Goal: Information Seeking & Learning: Learn about a topic

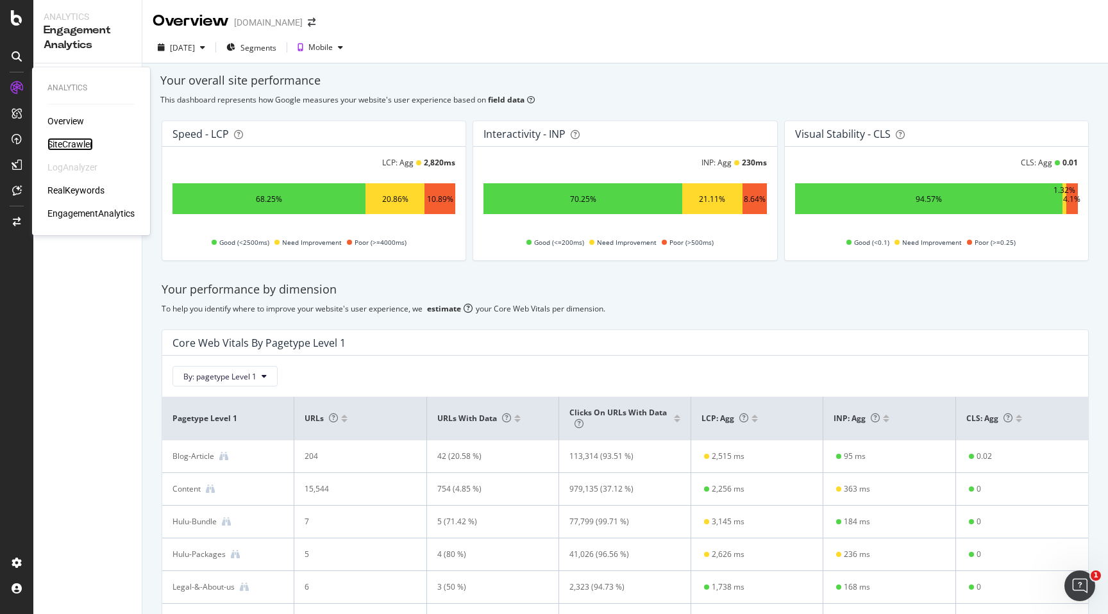
click at [82, 145] on div "SiteCrawler" at bounding box center [70, 144] width 46 height 13
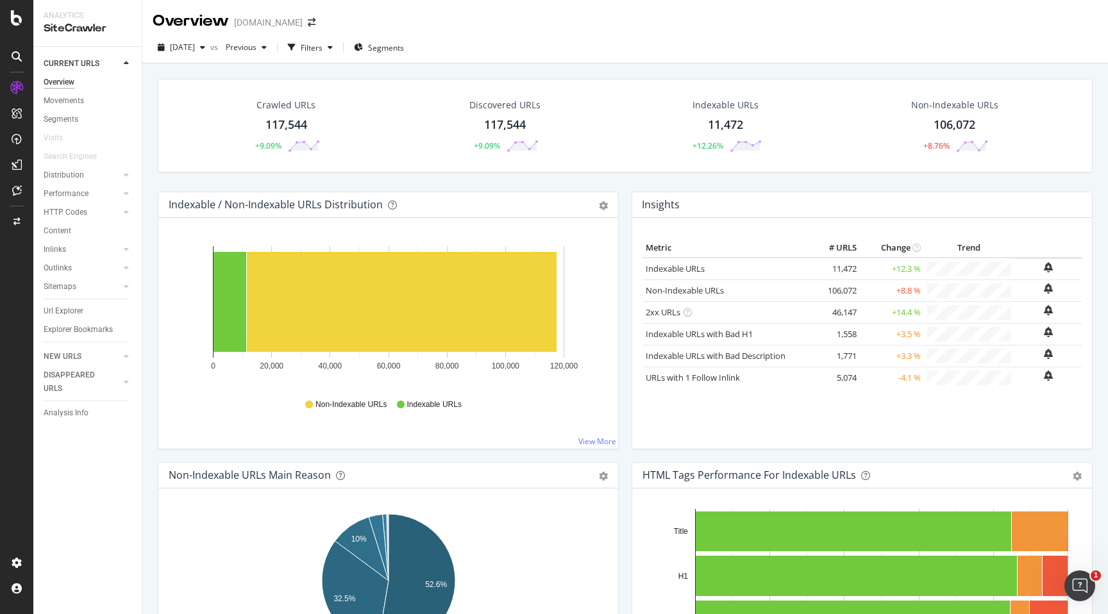
click at [297, 124] on div "117,544" at bounding box center [286, 125] width 42 height 17
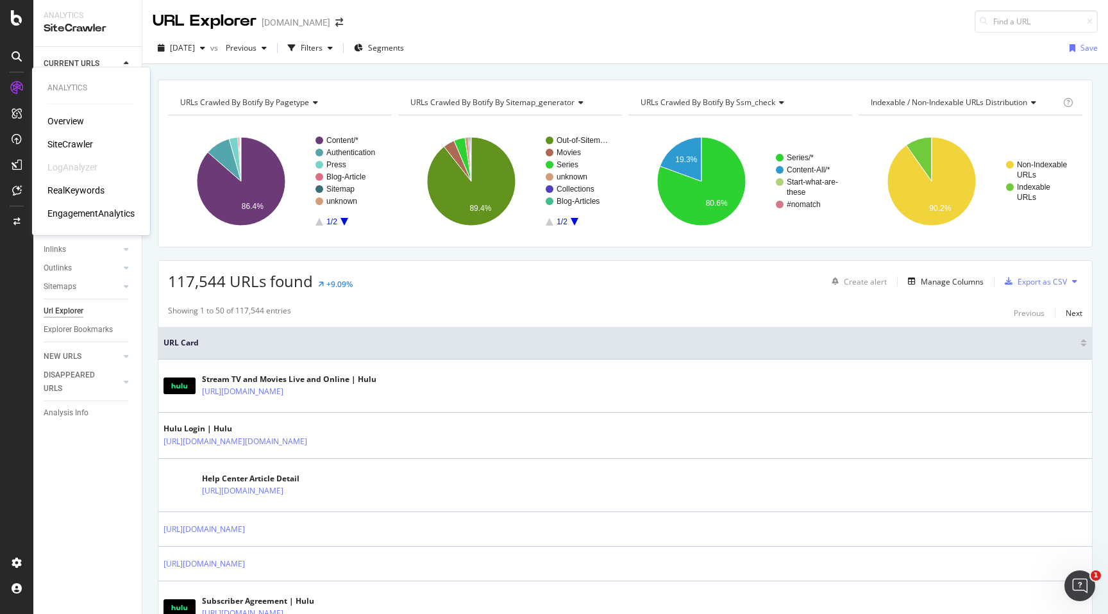
click at [97, 185] on div "RealKeywords" at bounding box center [75, 190] width 57 height 13
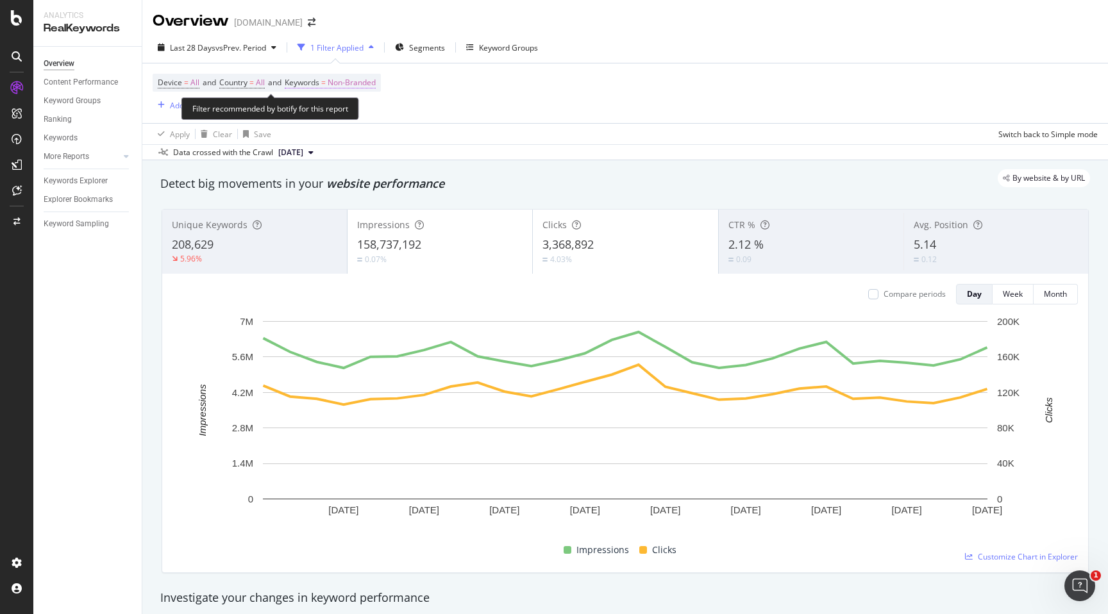
click at [365, 86] on span "Non-Branded" at bounding box center [352, 83] width 48 height 18
click at [363, 110] on icon "button" at bounding box center [364, 114] width 5 height 8
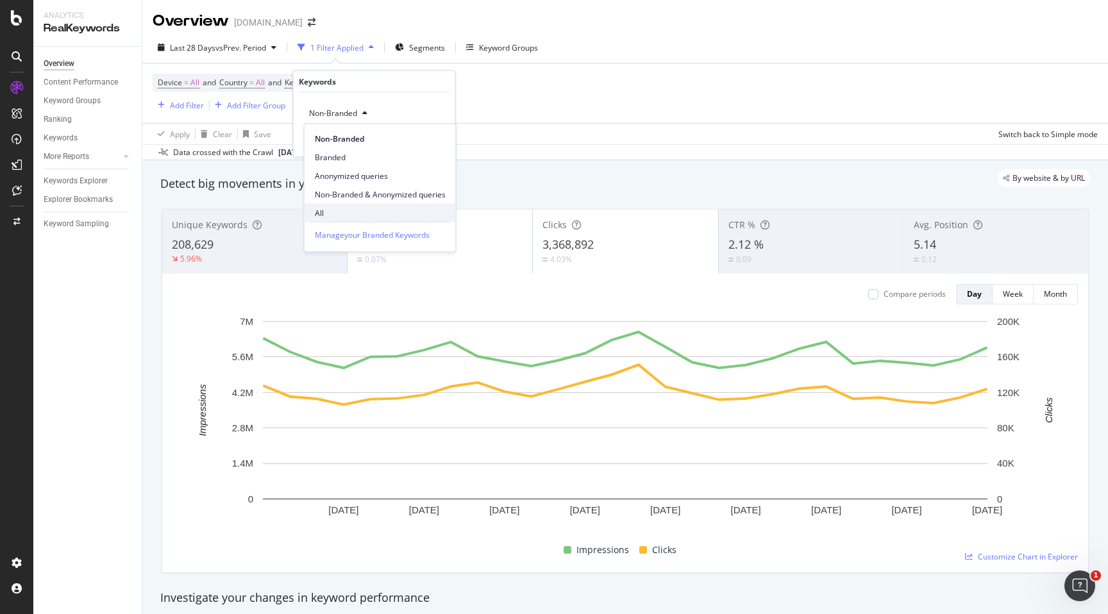
click at [344, 206] on div "All" at bounding box center [380, 213] width 151 height 19
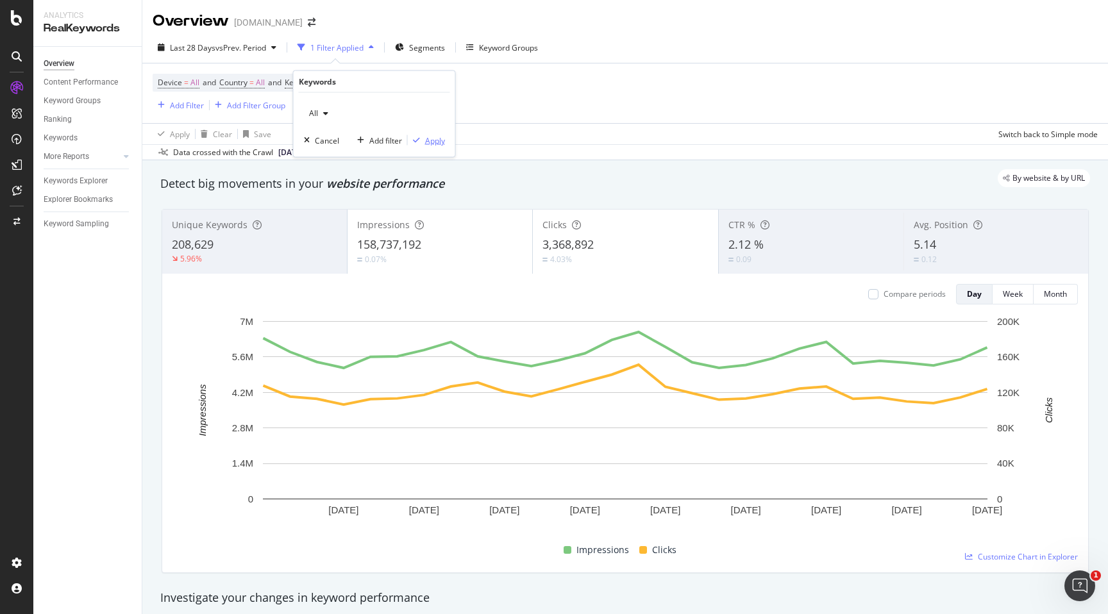
click at [430, 138] on div "Apply" at bounding box center [435, 140] width 20 height 11
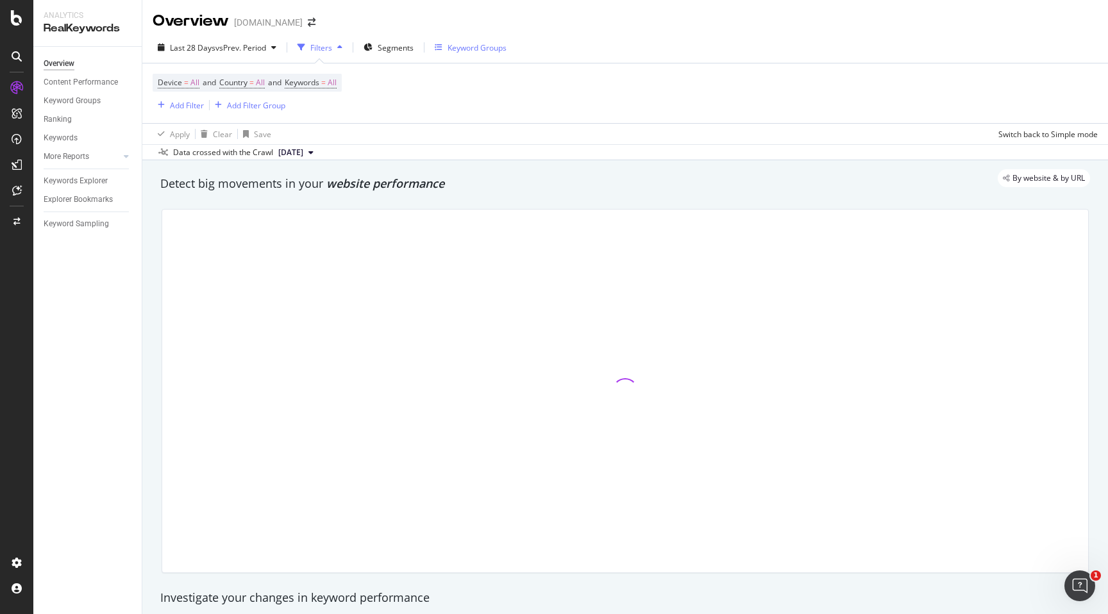
click at [462, 46] on div "Keyword Groups" at bounding box center [476, 47] width 59 height 11
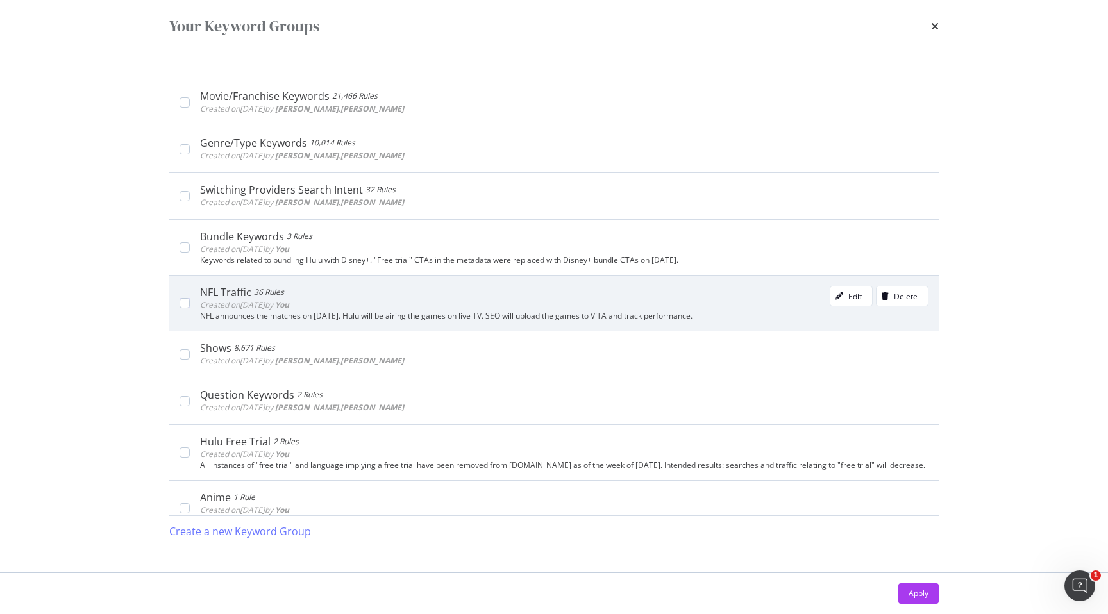
click at [289, 308] on span "Created on [DATE] by You" at bounding box center [244, 304] width 89 height 11
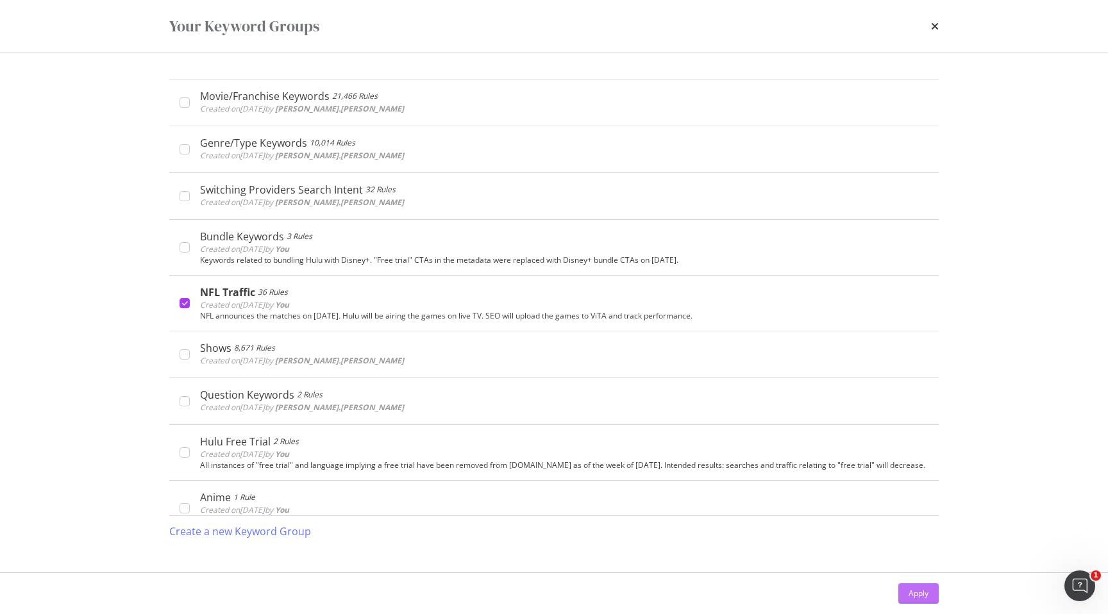
click at [907, 591] on button "Apply" at bounding box center [918, 593] width 40 height 21
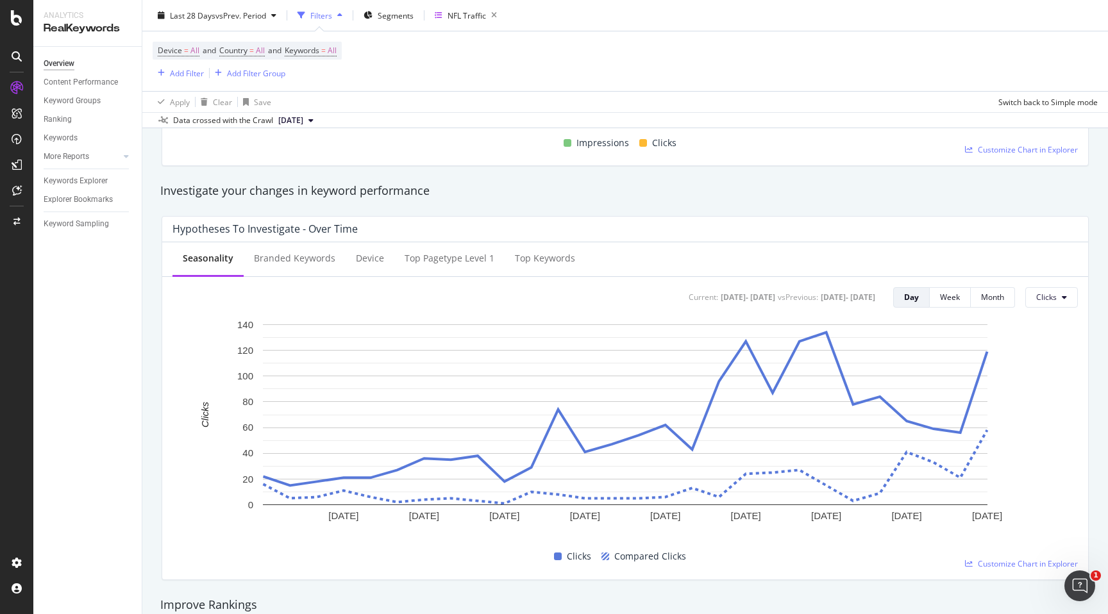
scroll to position [389, 0]
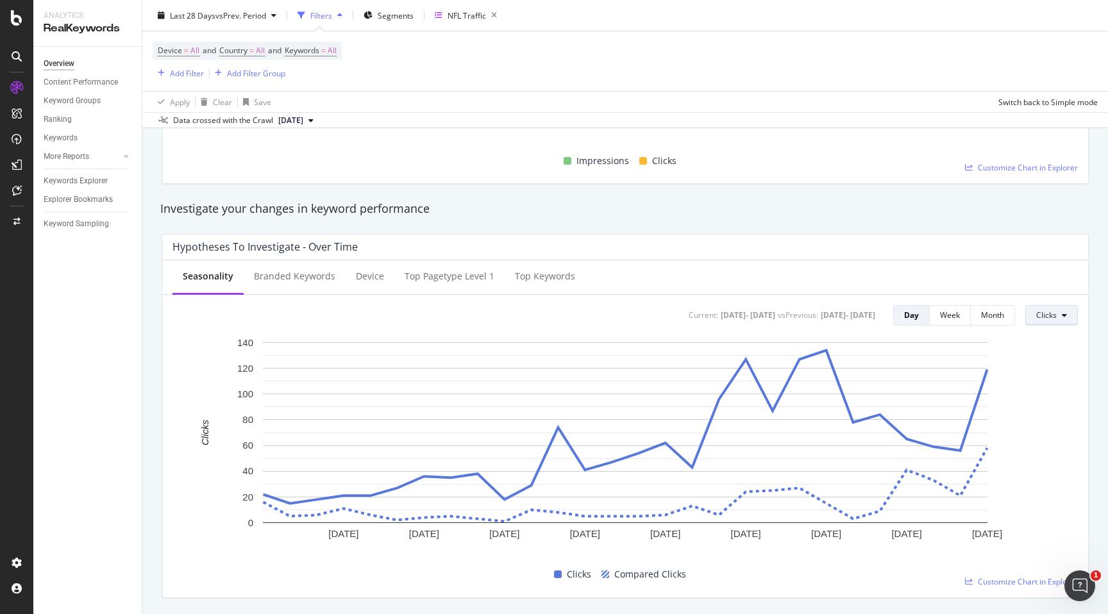
click at [1051, 317] on span "Clicks" at bounding box center [1046, 315] width 21 height 11
click at [1013, 305] on span "Impressions" at bounding box center [985, 304] width 60 height 12
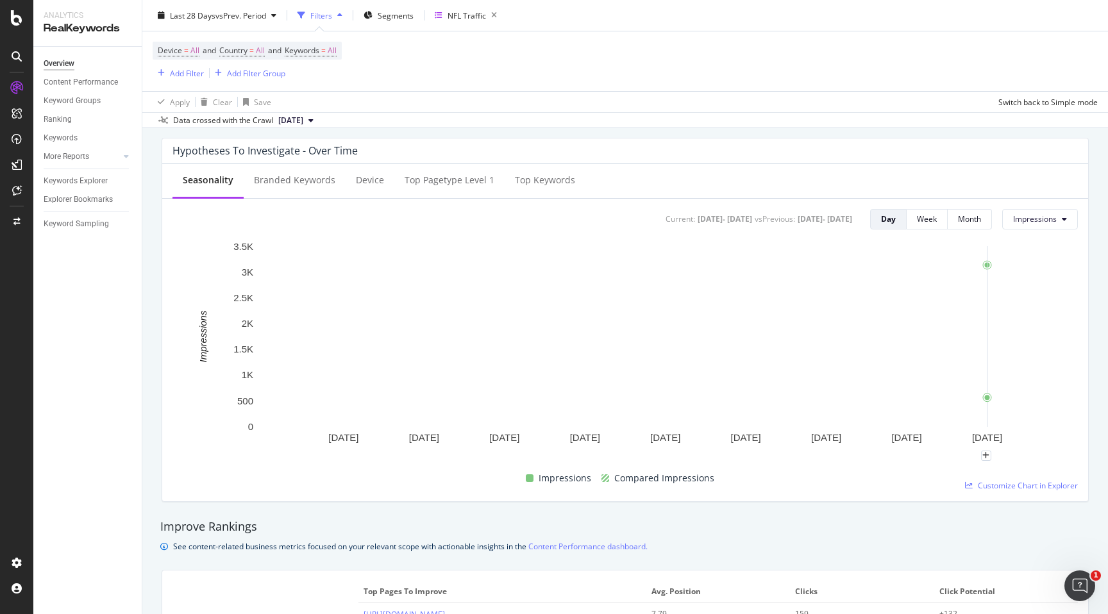
scroll to position [491, 0]
